Goal: Task Accomplishment & Management: Manage account settings

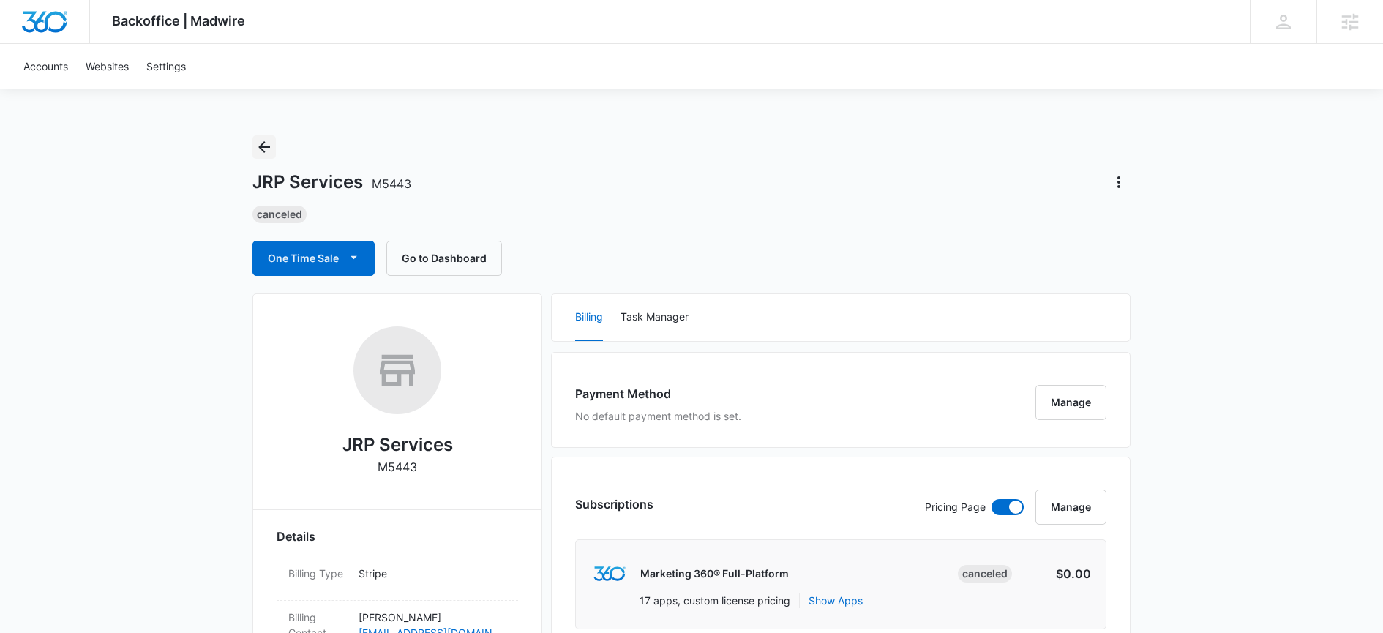
click at [268, 146] on icon "Back" at bounding box center [264, 147] width 12 height 12
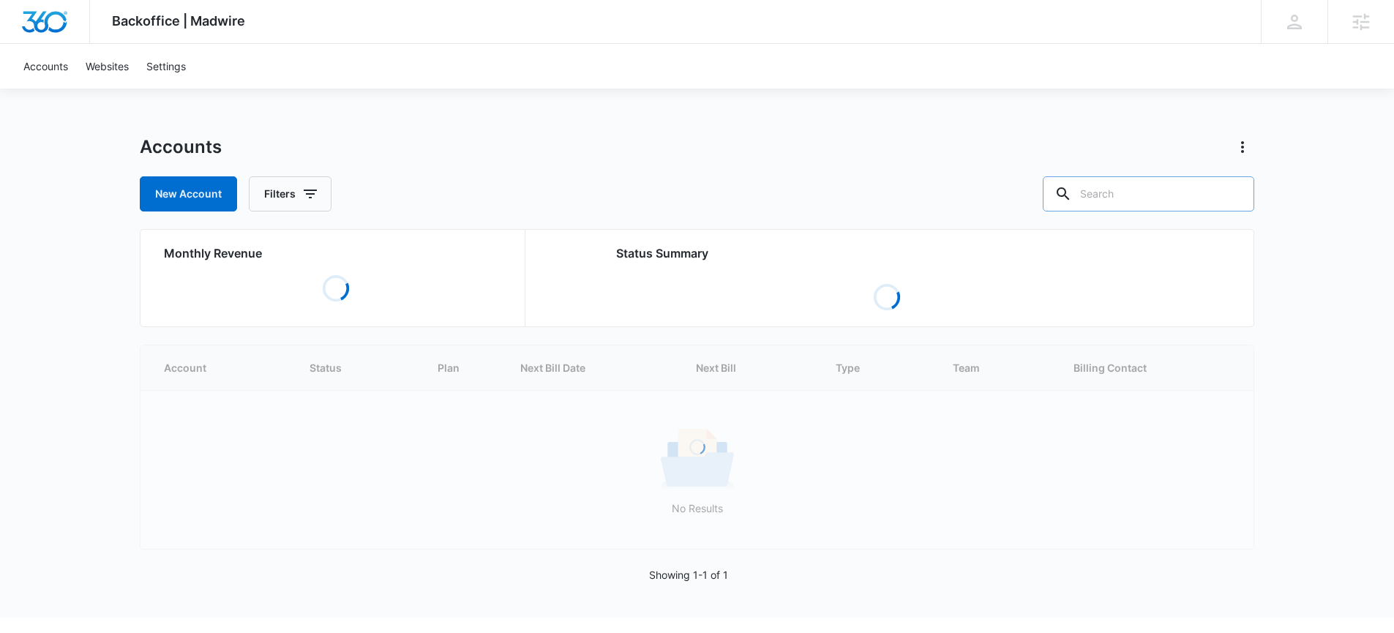
click at [1118, 203] on input "text" at bounding box center [1148, 193] width 211 height 35
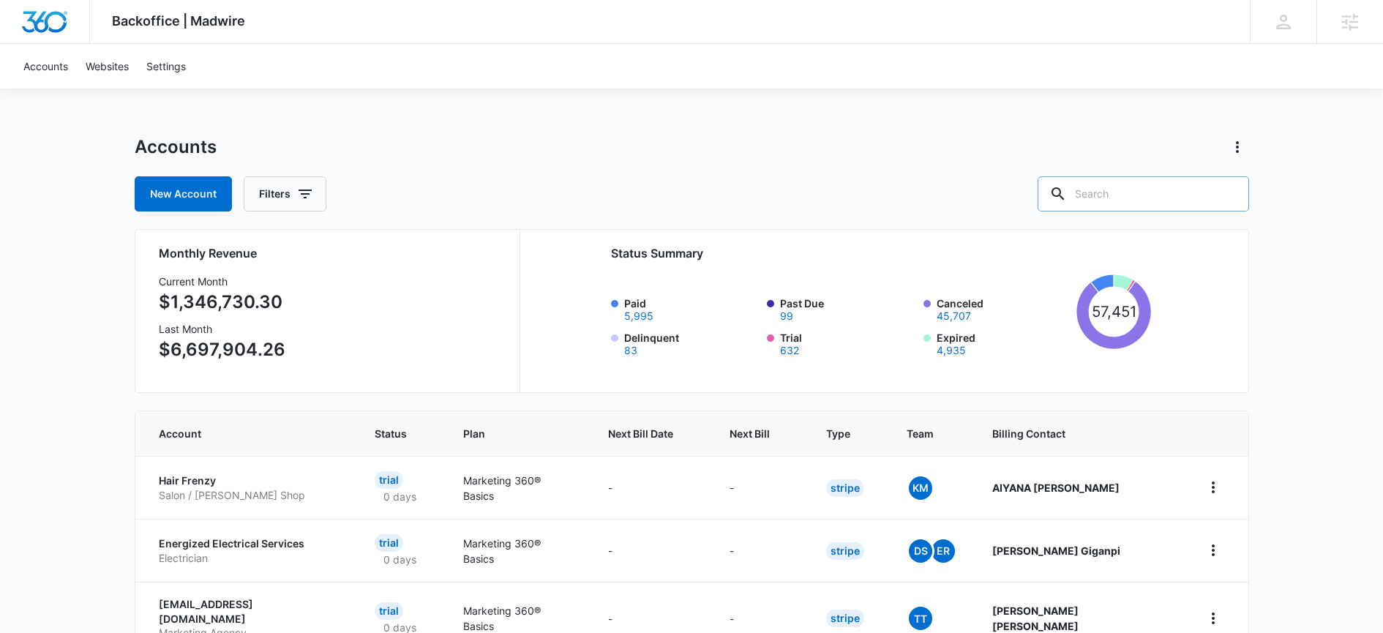
click at [1149, 188] on input "text" at bounding box center [1142, 193] width 211 height 35
type input "fancy feet"
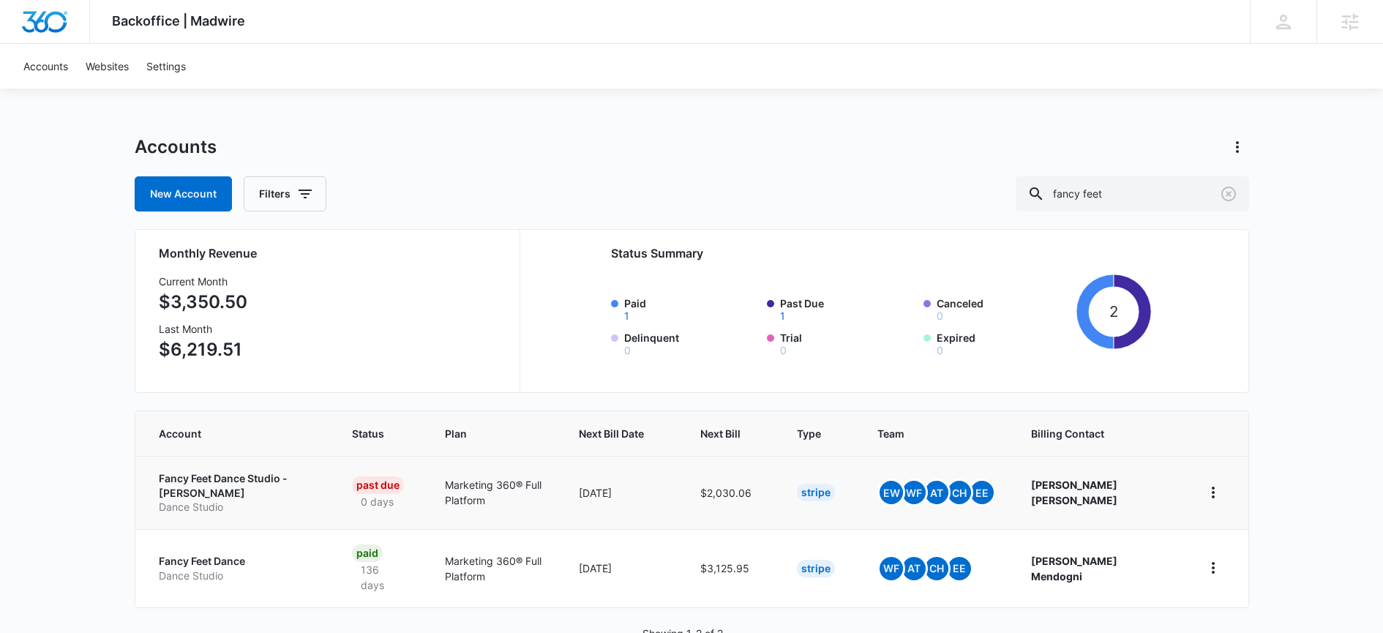
click at [289, 482] on p "Fancy Feet Dance Studio - Troy" at bounding box center [238, 485] width 158 height 29
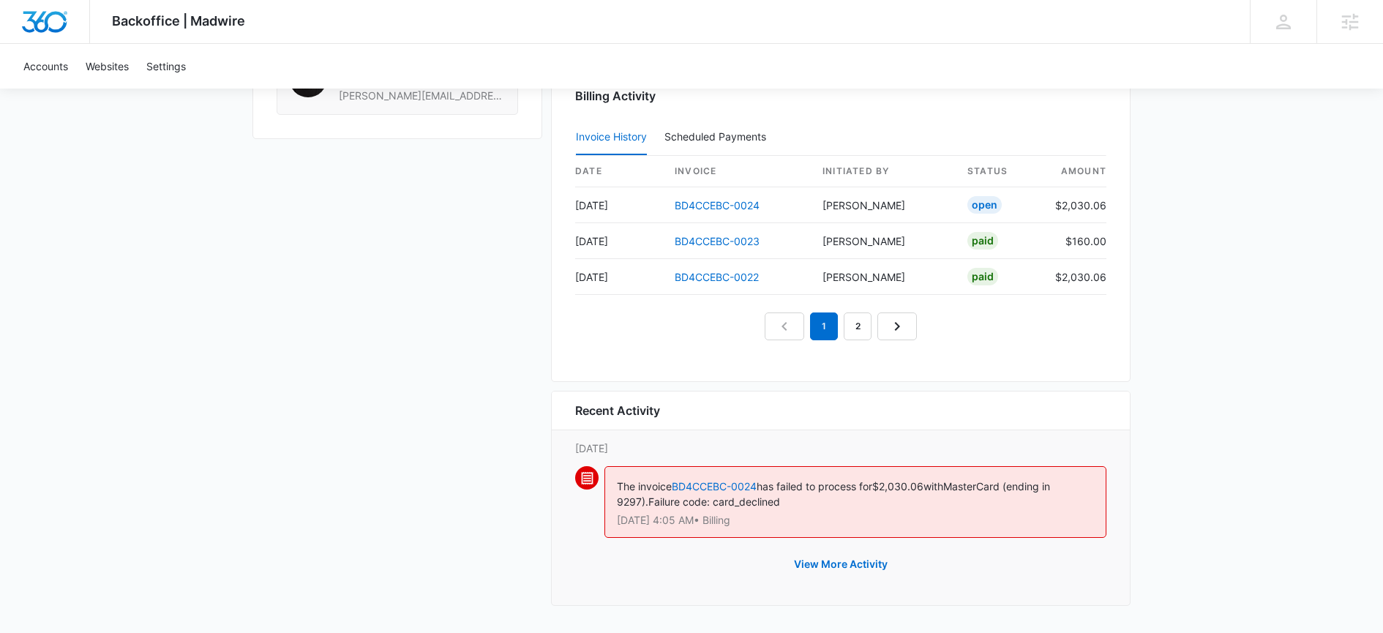
scroll to position [1446, 0]
drag, startPoint x: 281, startPoint y: 476, endPoint x: 389, endPoint y: 470, distance: 108.4
click at [724, 482] on link "BD4CCEBC-0024" at bounding box center [714, 485] width 85 height 12
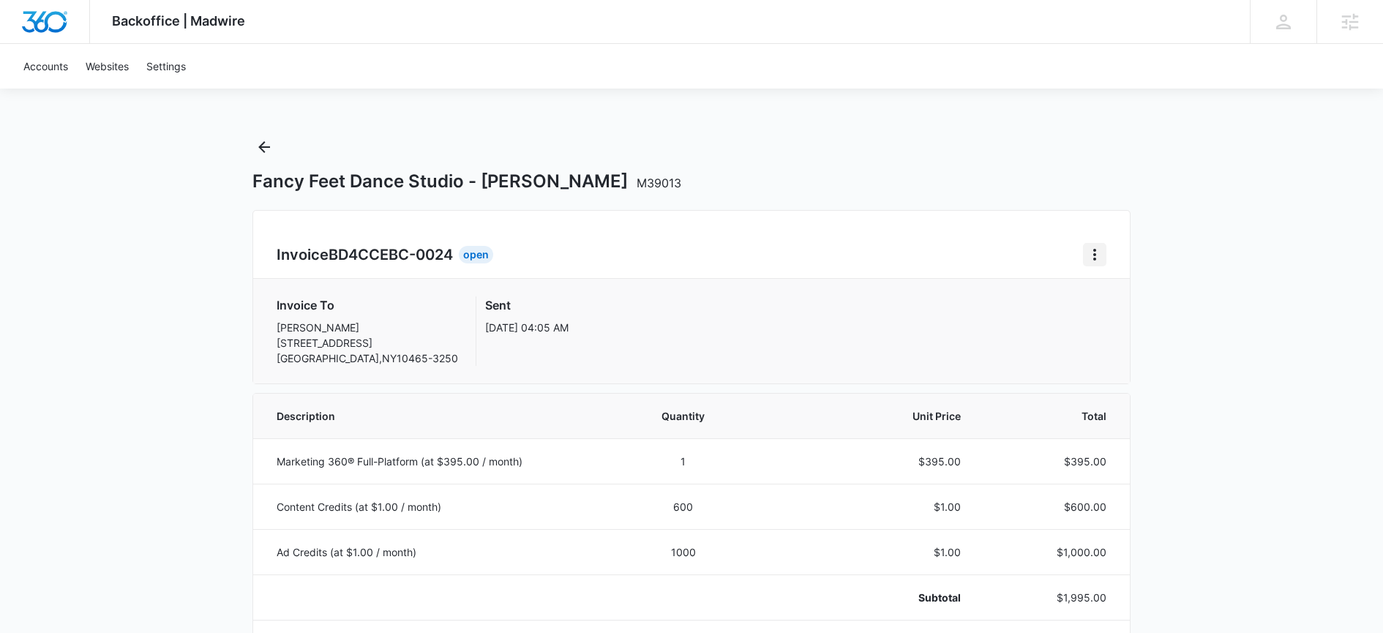
click at [1103, 255] on button "Home" at bounding box center [1094, 254] width 23 height 23
click at [1163, 326] on button "Retry Payment" at bounding box center [1153, 318] width 138 height 22
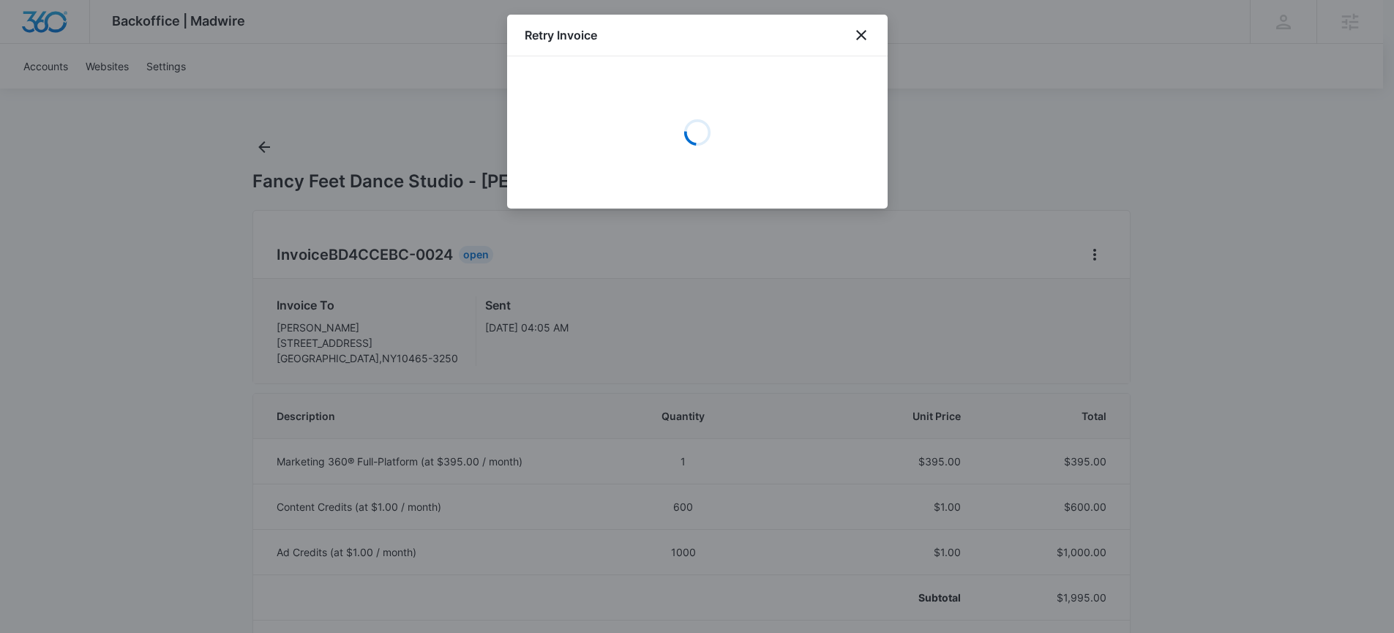
select select "pm_1PAvoTA4n8RTgNjUqyYByNrF"
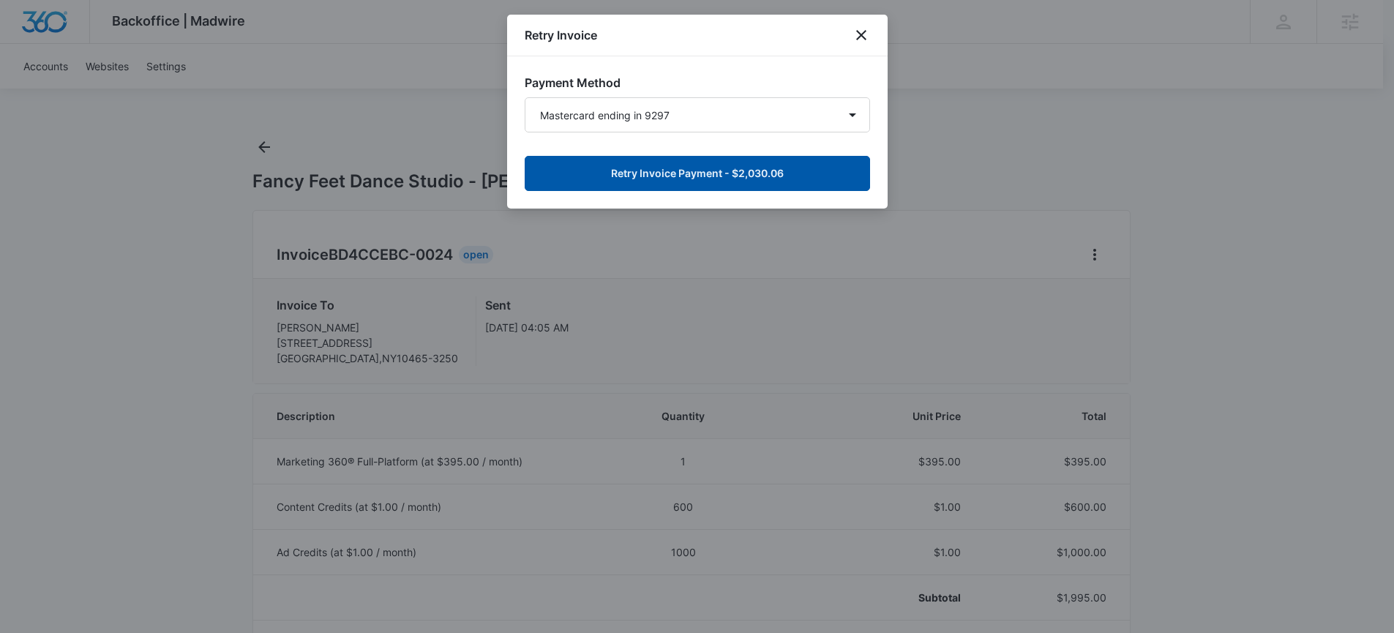
click at [802, 173] on button "Retry Invoice Payment - $2,030.06" at bounding box center [697, 173] width 345 height 35
